Goal: Navigation & Orientation: Find specific page/section

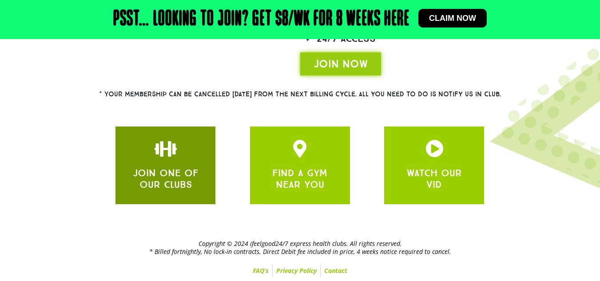
click at [179, 187] on link "JOIN ONE OF OUR CLUBS" at bounding box center [166, 179] width 66 height 24
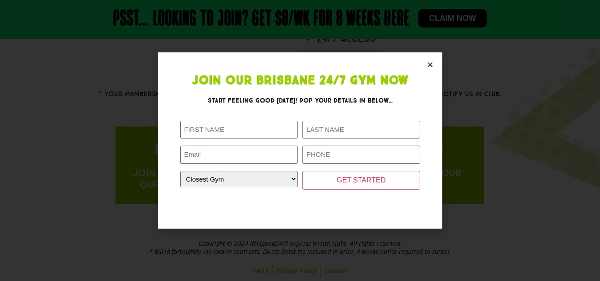
click at [429, 67] on icon "Close" at bounding box center [430, 64] width 7 height 7
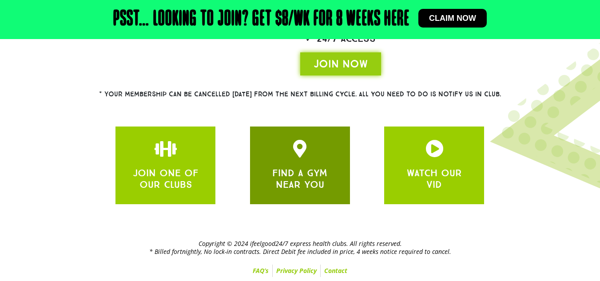
click at [294, 156] on icon "JOIN ONE OF OUR CLUBS" at bounding box center [300, 149] width 18 height 18
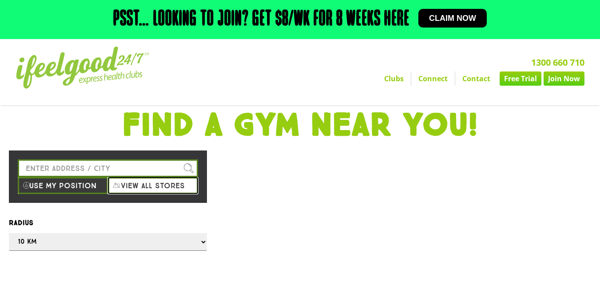
scroll to position [52, 0]
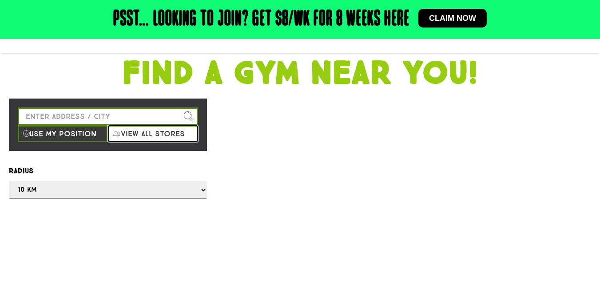
click at [146, 135] on button "View all stores" at bounding box center [153, 133] width 90 height 17
select select "selectall"
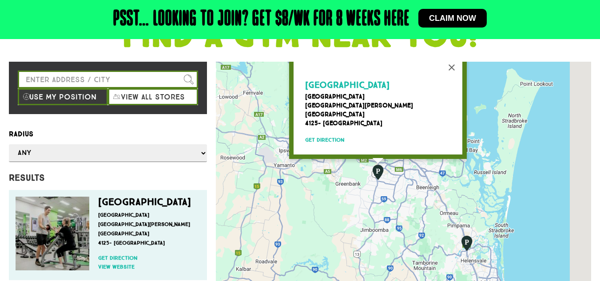
scroll to position [32, 0]
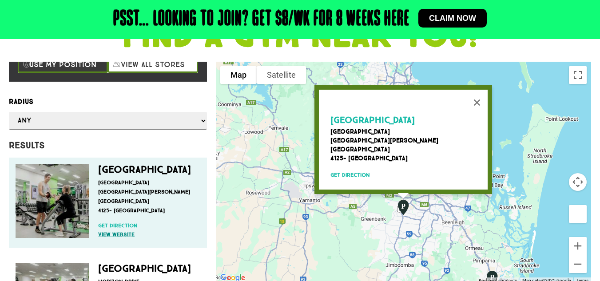
click at [109, 231] on link "View website" at bounding box center [147, 235] width 98 height 8
